Goal: Find specific page/section: Find specific page/section

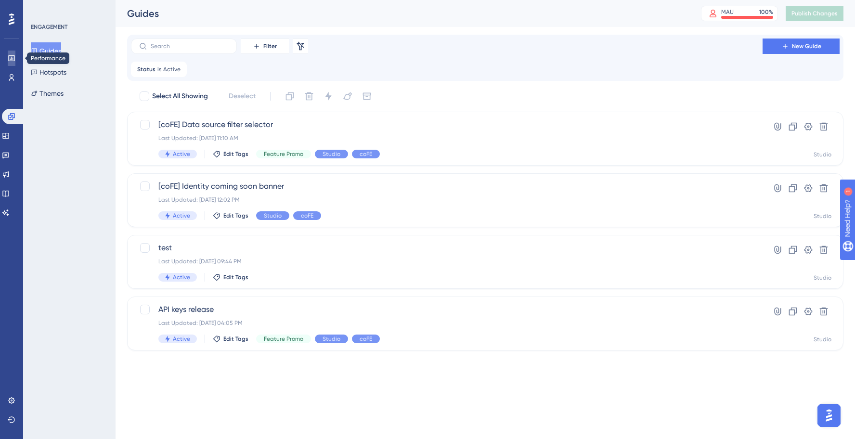
click at [10, 58] on icon at bounding box center [12, 58] width 8 height 8
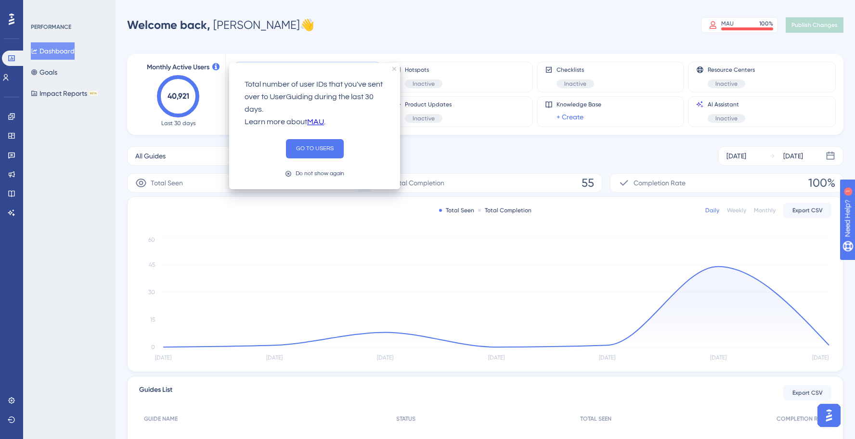
click at [439, 161] on div "All Guides Filter [DATE] [DATE]" at bounding box center [485, 155] width 716 height 19
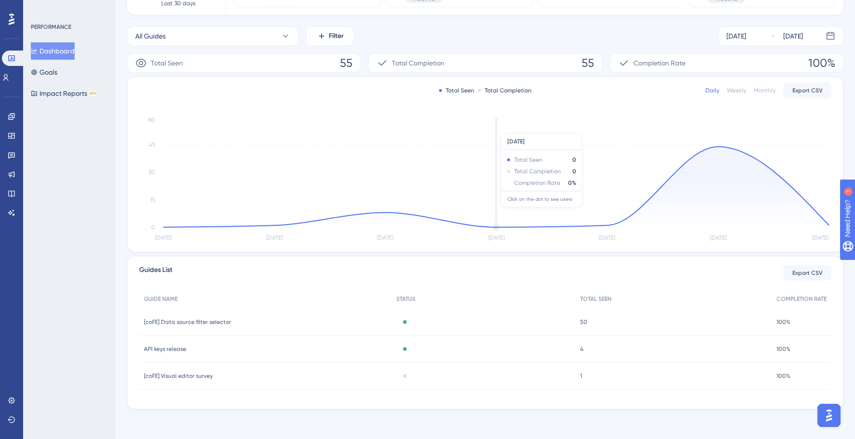
scroll to position [121, 0]
click at [12, 119] on icon at bounding box center [11, 116] width 6 height 6
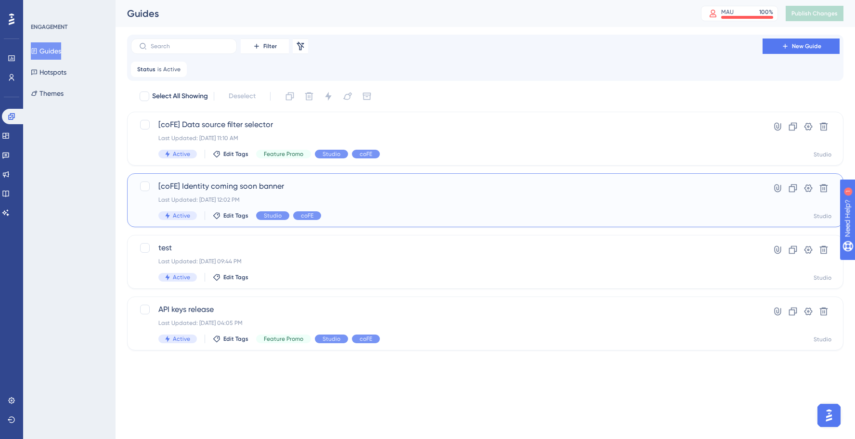
click at [303, 191] on span "[coFE] Identity coming soon banner" at bounding box center [446, 186] width 577 height 12
